Goal: Transaction & Acquisition: Purchase product/service

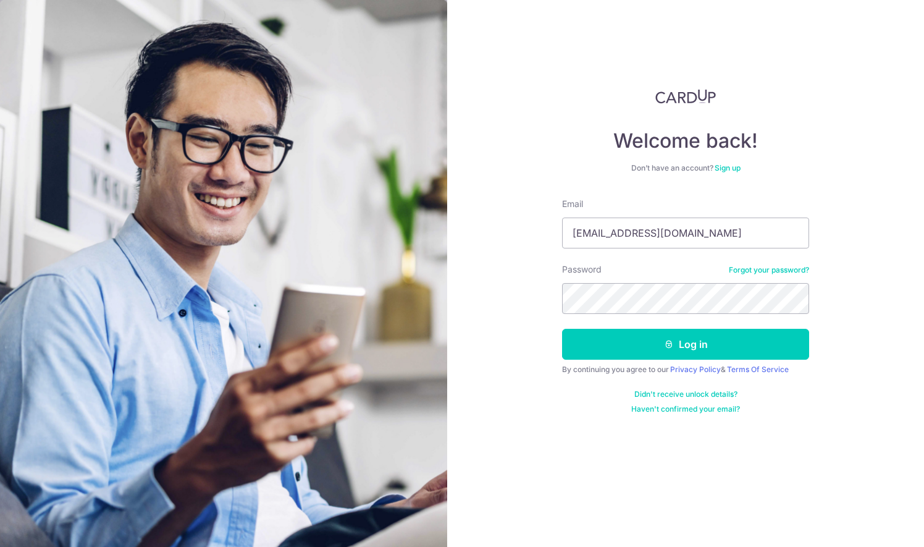
type input "[EMAIL_ADDRESS][DOMAIN_NAME]"
click at [562, 329] on button "Log in" at bounding box center [685, 344] width 247 height 31
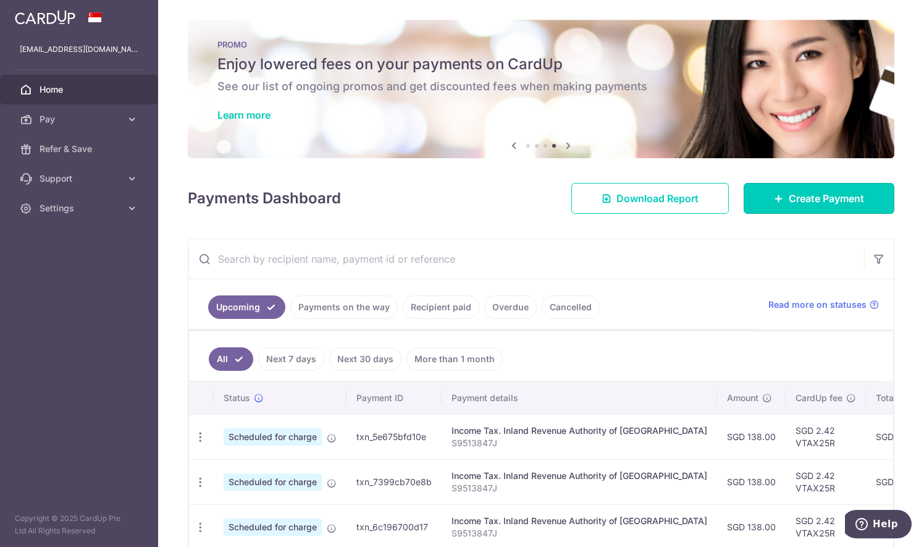
drag, startPoint x: 826, startPoint y: 202, endPoint x: 558, endPoint y: 256, distance: 272.8
click at [826, 202] on span "Create Payment" at bounding box center [826, 198] width 75 height 15
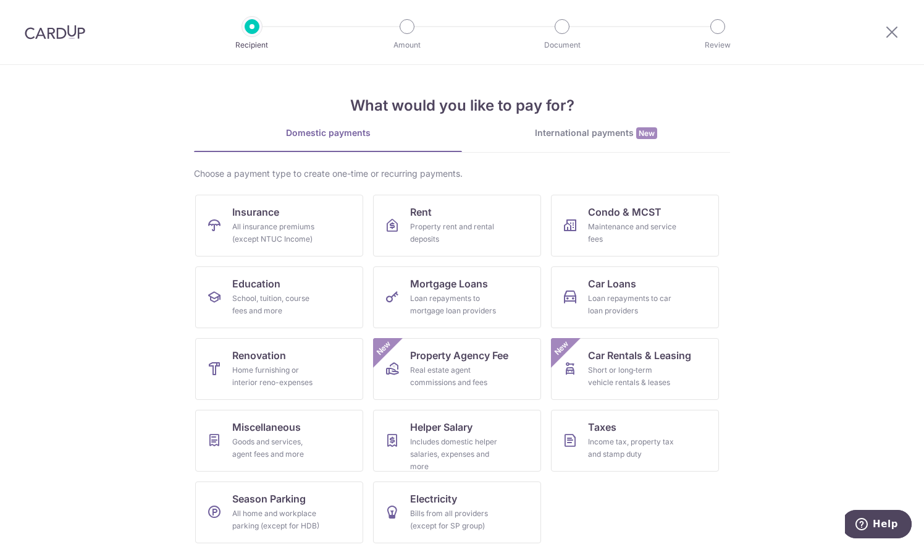
scroll to position [5, 0]
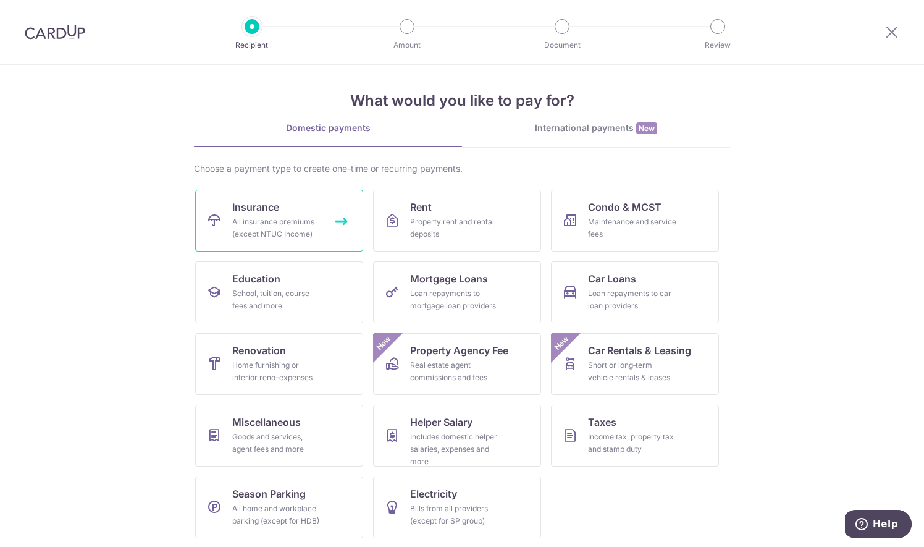
click at [269, 217] on div "All insurance premiums (except NTUC Income)" at bounding box center [276, 228] width 89 height 25
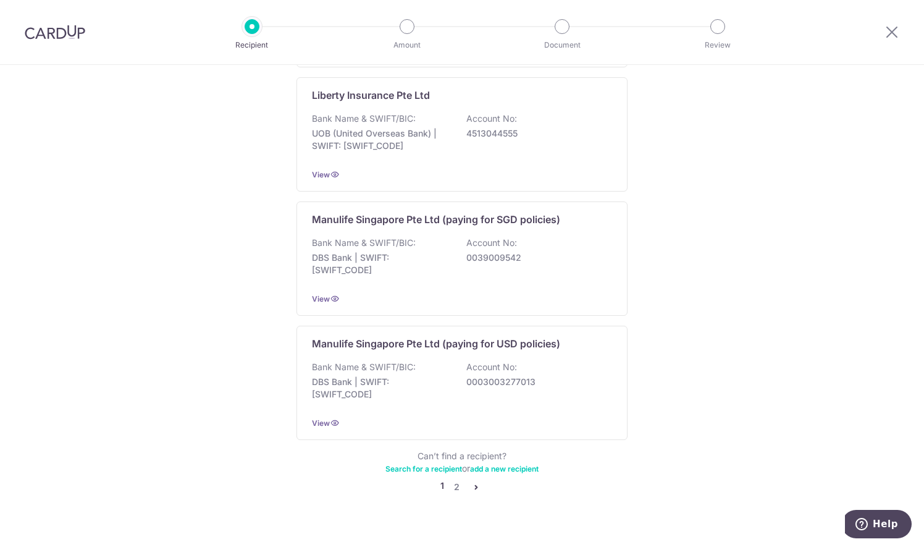
scroll to position [1133, 0]
click at [453, 479] on link "2" at bounding box center [456, 486] width 15 height 15
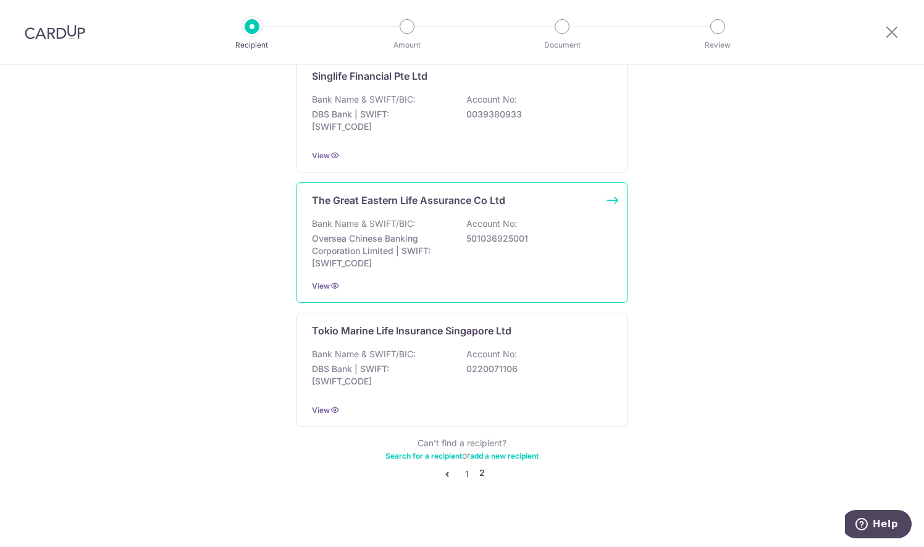
scroll to position [1077, 0]
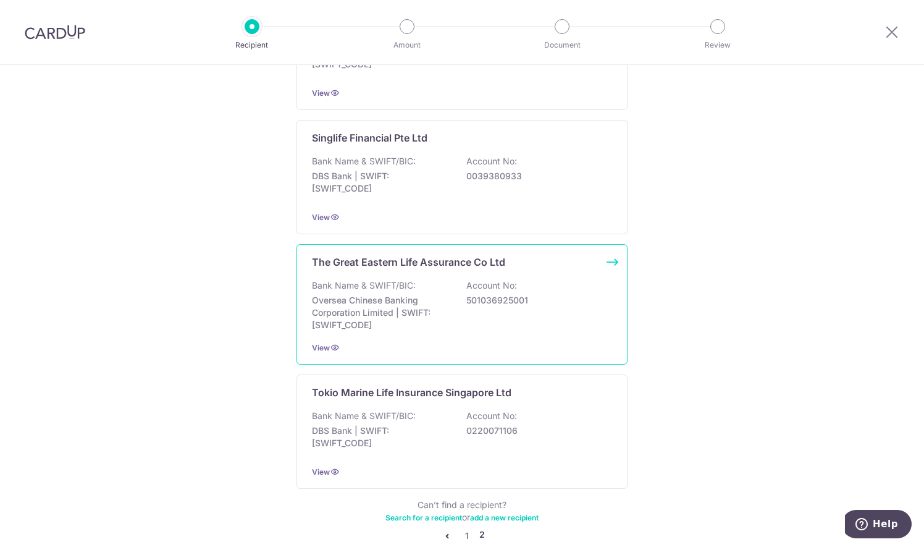
click at [511, 294] on p "501036925001" at bounding box center [535, 300] width 138 height 12
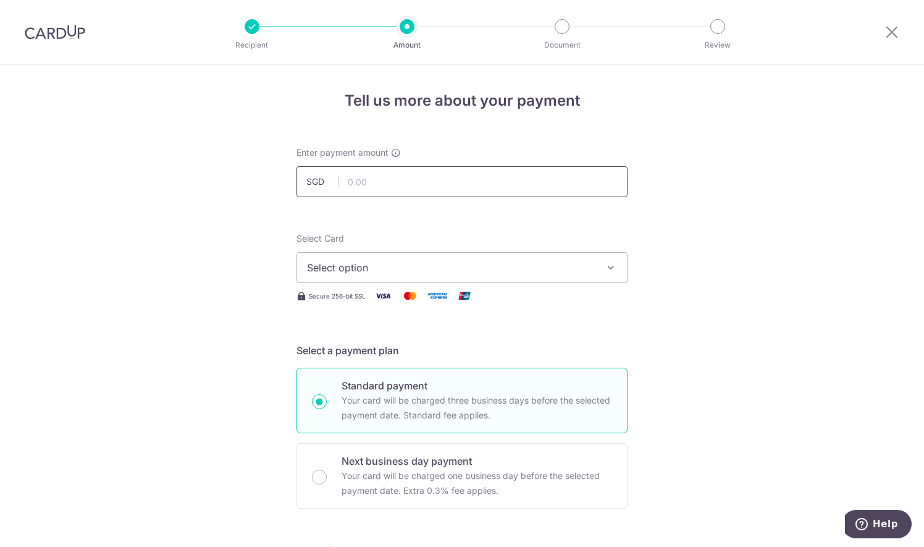
click at [400, 173] on input "text" at bounding box center [461, 181] width 331 height 31
type input "109.28"
click at [591, 268] on span "Select option" at bounding box center [451, 267] width 288 height 15
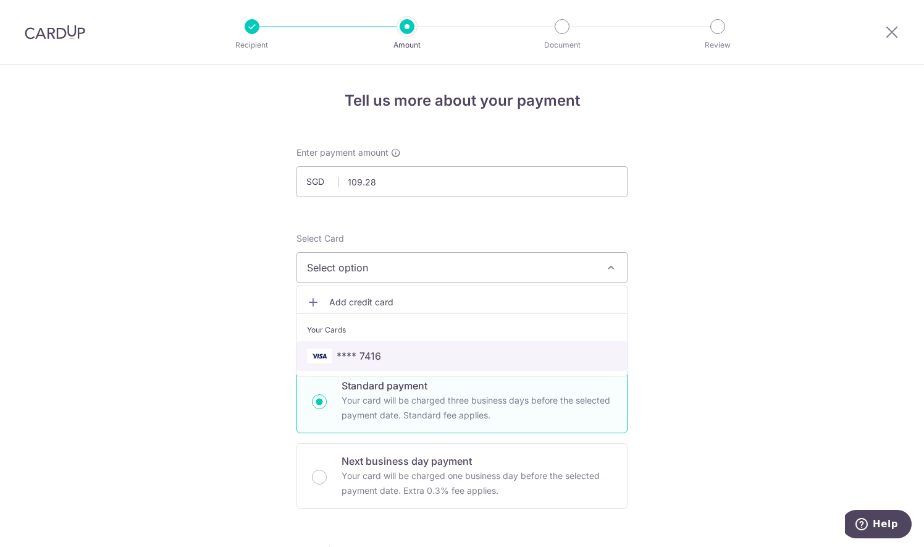
click at [498, 360] on span "**** 7416" at bounding box center [462, 355] width 310 height 15
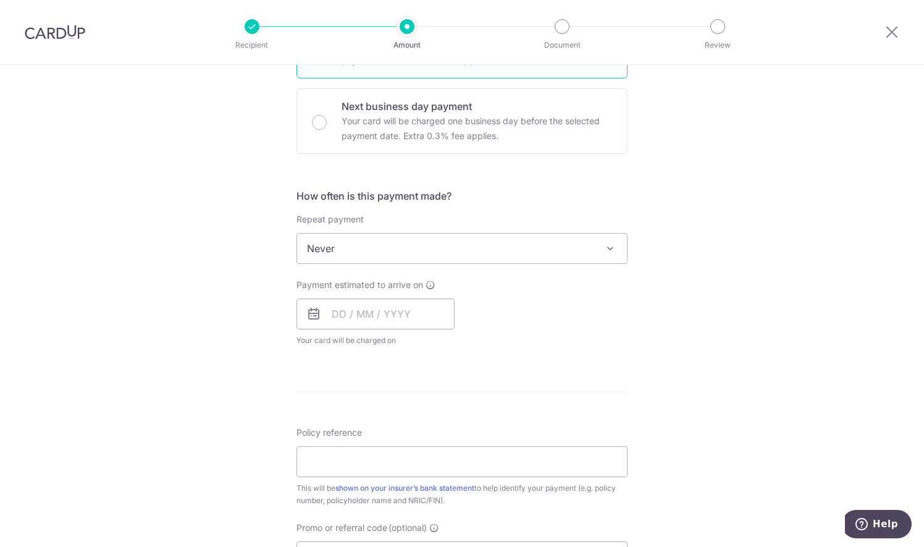
scroll to position [371, 0]
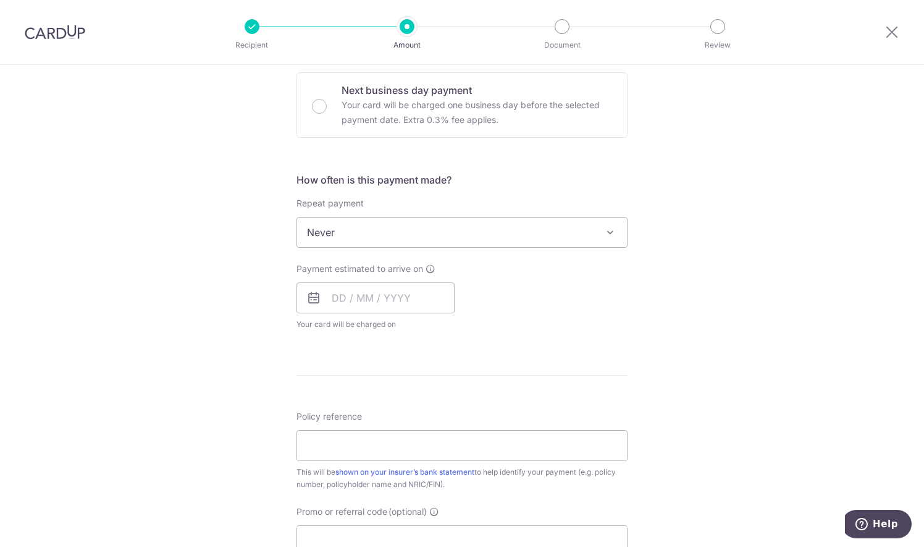
click at [597, 229] on span "Never" at bounding box center [462, 232] width 330 height 30
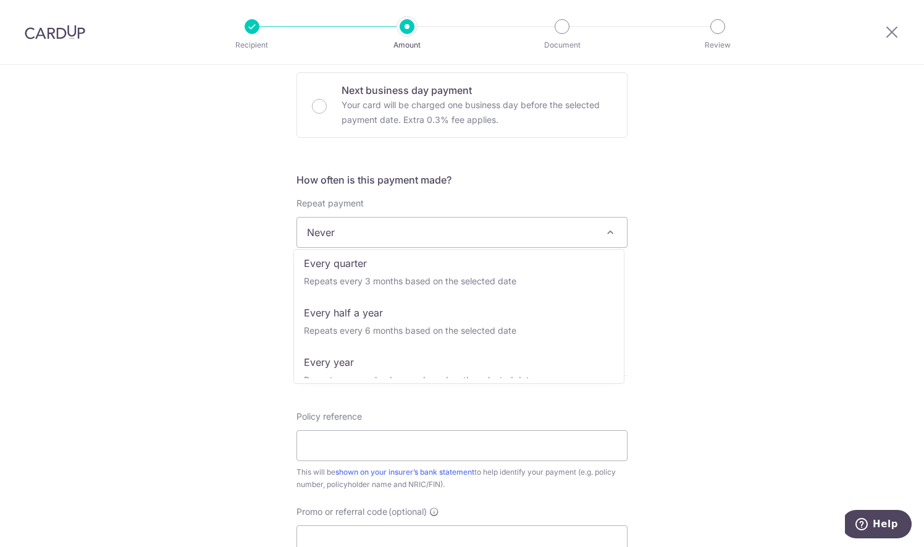
scroll to position [173, 0]
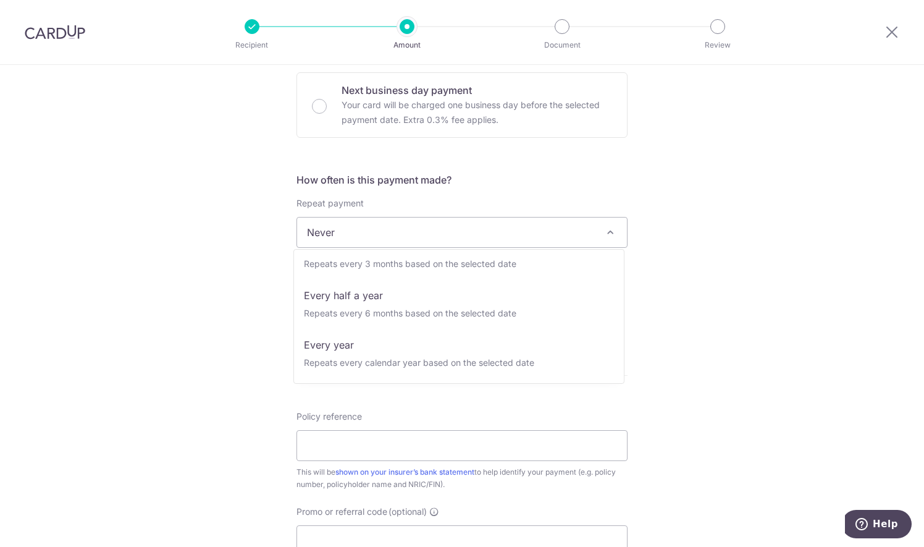
click at [702, 256] on div "Tell us more about your payment Enter payment amount SGD 109.28 109.28 Select C…" at bounding box center [462, 278] width 924 height 1168
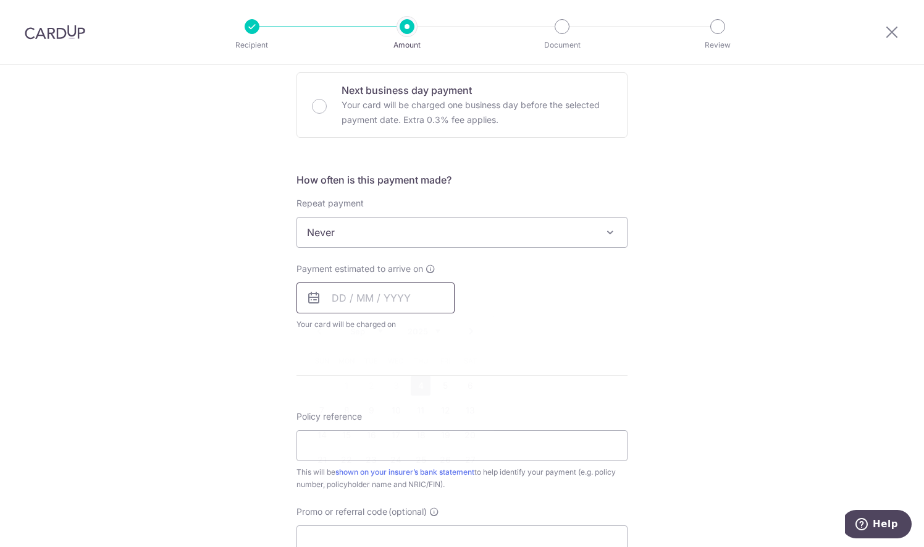
click at [337, 295] on input "text" at bounding box center [375, 297] width 158 height 31
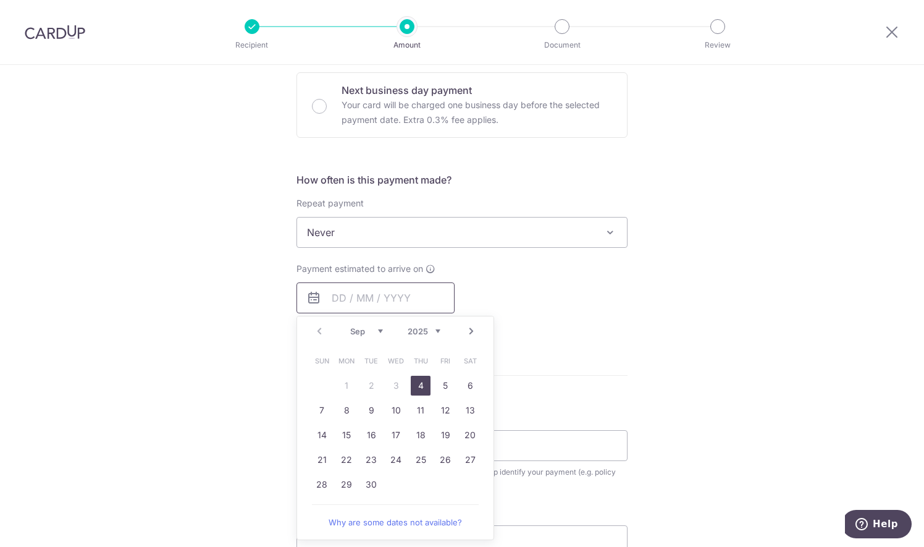
scroll to position [494, 0]
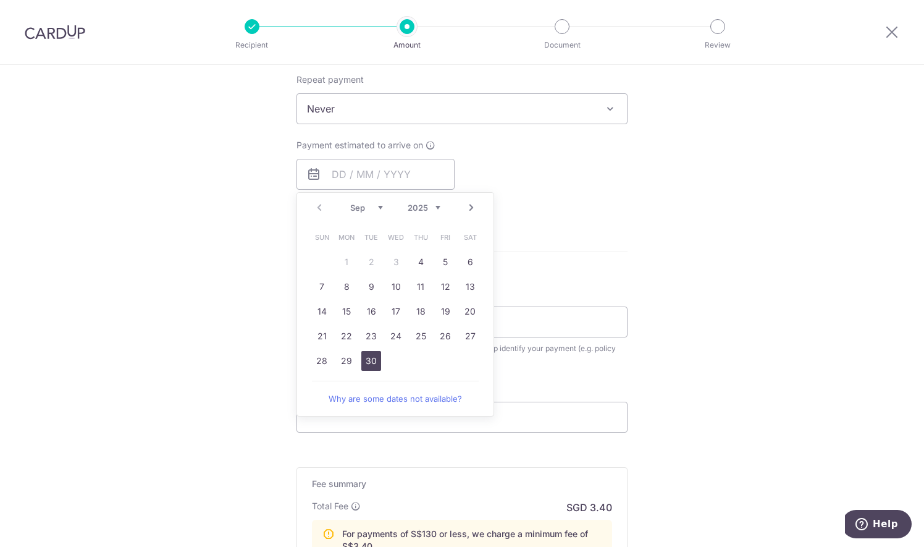
drag, startPoint x: 359, startPoint y: 357, endPoint x: 588, endPoint y: 240, distance: 256.9
click at [361, 357] on link "30" at bounding box center [371, 361] width 20 height 20
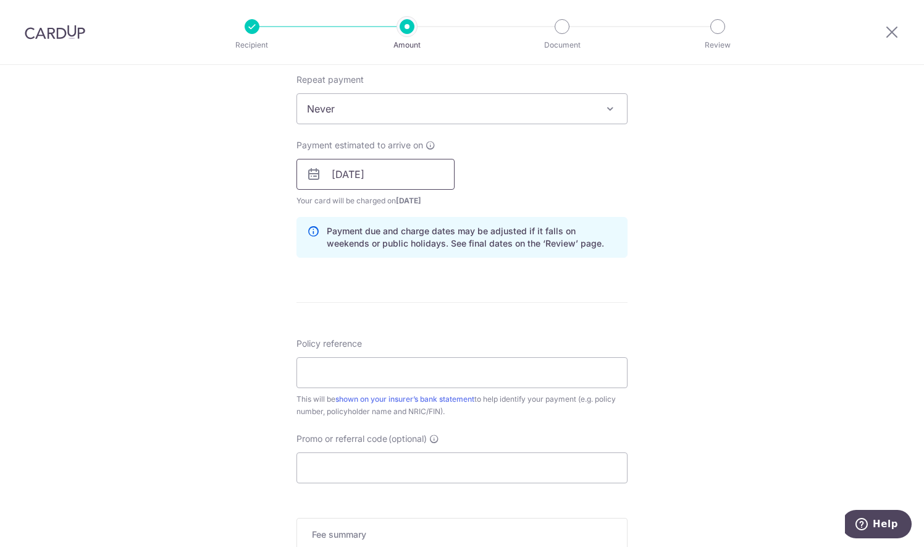
click at [381, 174] on input "30/09/2025" at bounding box center [375, 174] width 158 height 31
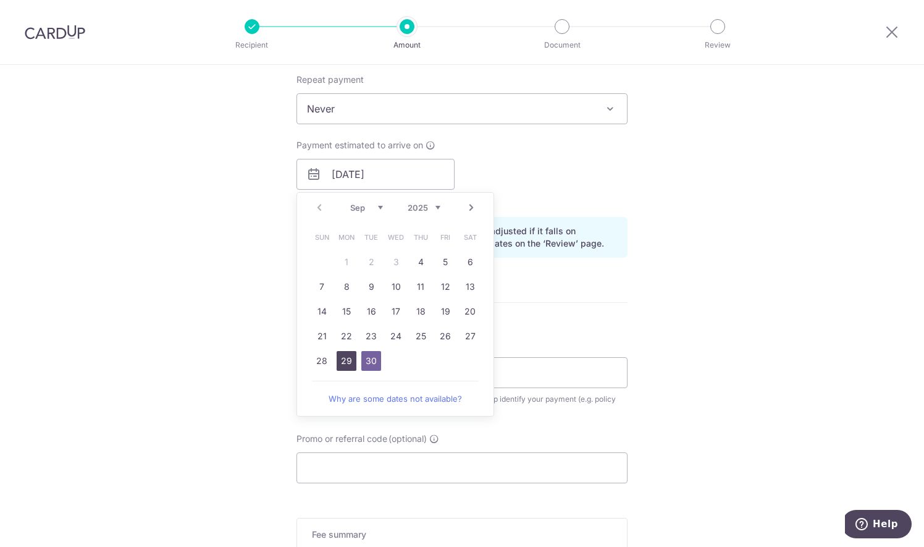
click at [338, 367] on link "29" at bounding box center [347, 361] width 20 height 20
type input "29/09/2025"
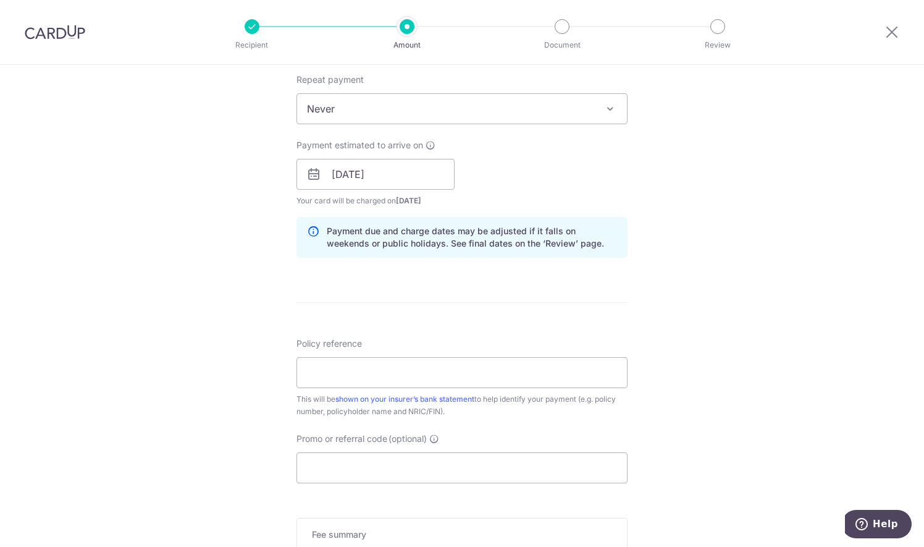
click at [699, 259] on div "Tell us more about your payment Enter payment amount SGD 109.28 109.28 Select C…" at bounding box center [462, 180] width 924 height 1219
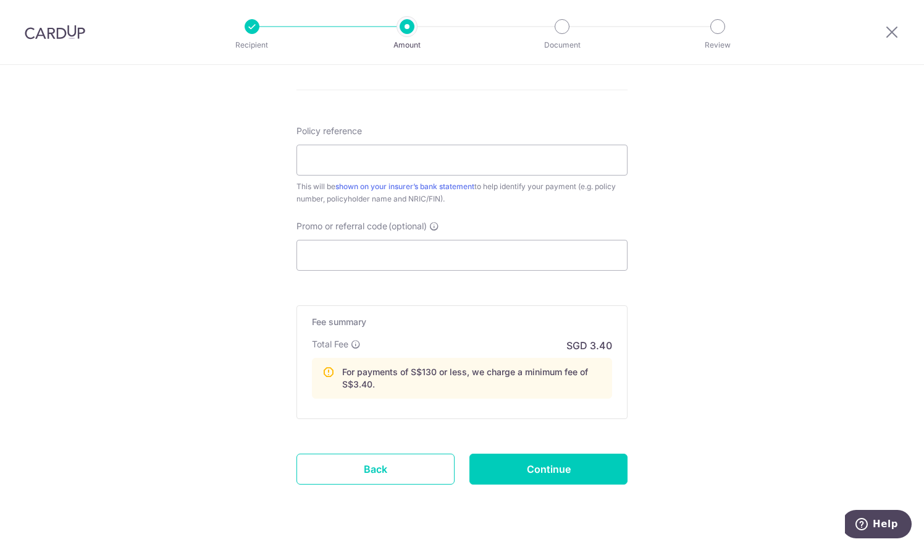
scroll to position [733, 0]
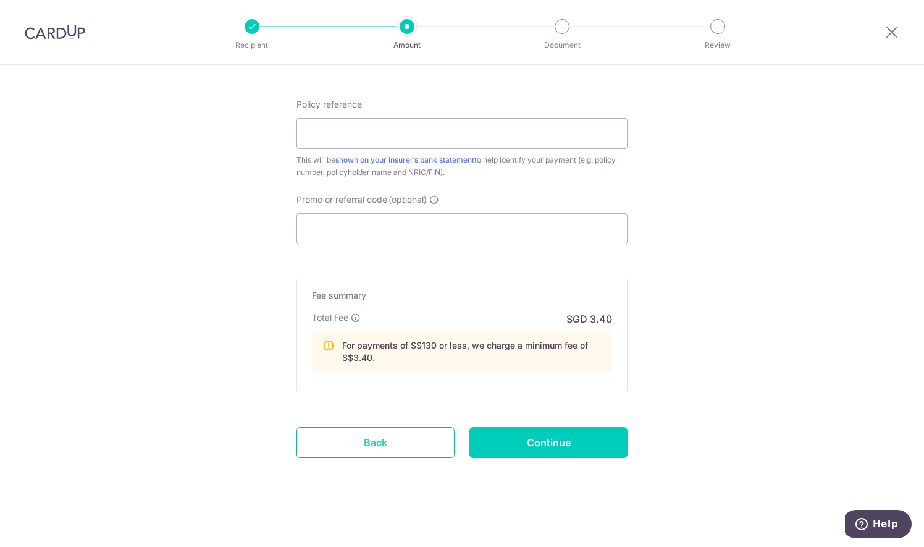
click at [352, 442] on link "Back" at bounding box center [375, 442] width 158 height 31
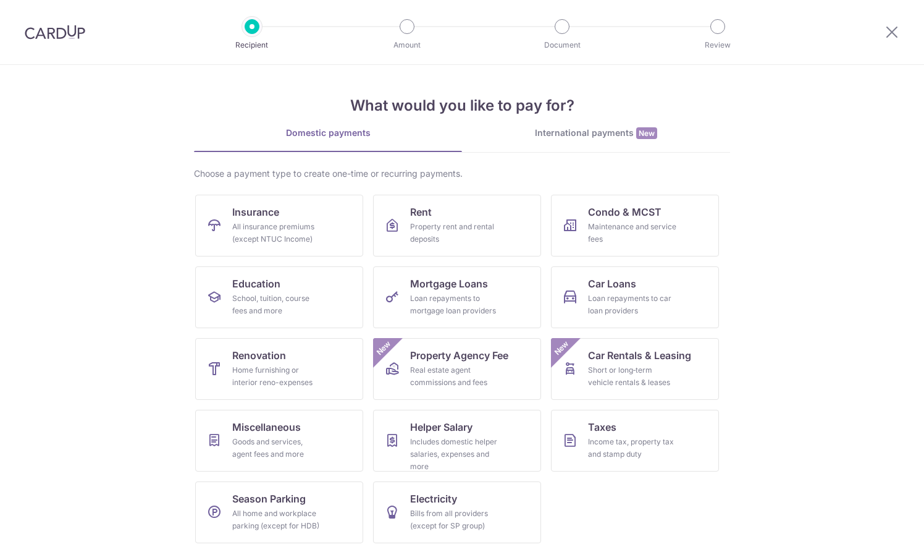
click at [61, 32] on img at bounding box center [55, 32] width 61 height 15
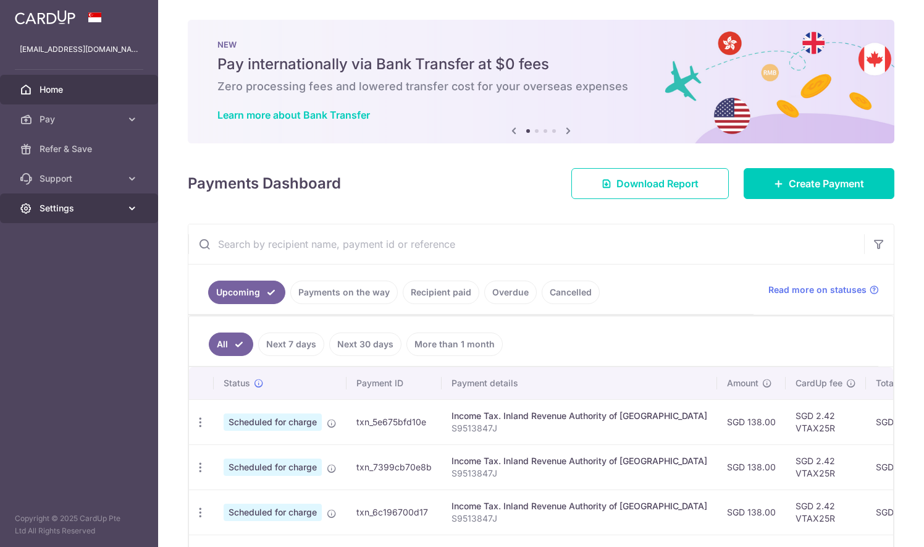
click at [100, 211] on span "Settings" at bounding box center [81, 208] width 82 height 12
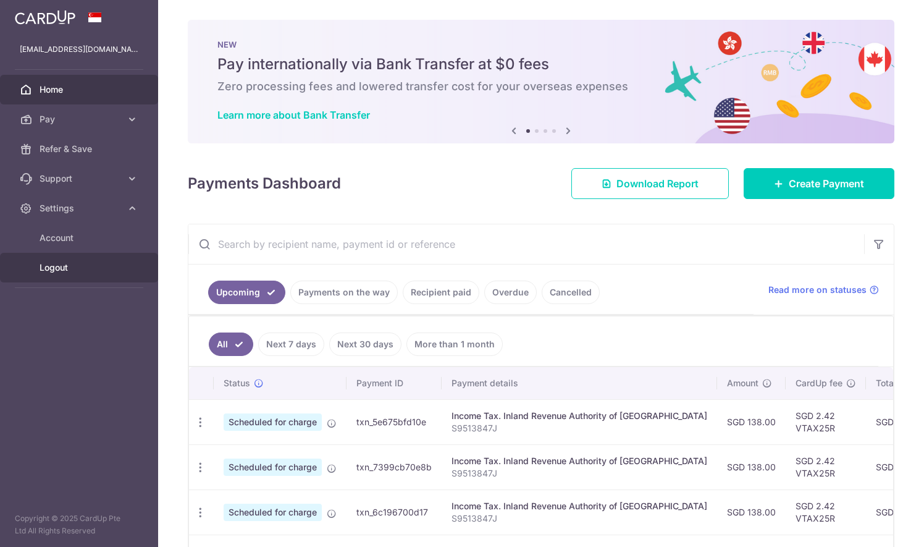
click at [64, 264] on span "Logout" at bounding box center [81, 267] width 82 height 12
